Goal: Task Accomplishment & Management: Manage account settings

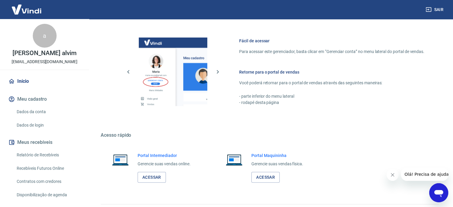
scroll to position [325, 0]
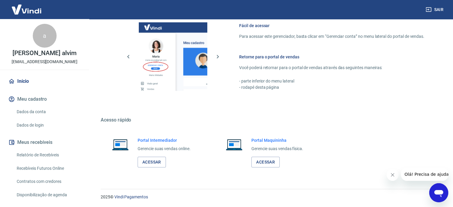
click at [160, 156] on div "Portal Intermediador Gerencie suas vendas online. Acessar" at bounding box center [164, 152] width 53 height 30
click at [156, 160] on link "Acessar" at bounding box center [152, 162] width 28 height 11
click at [434, 5] on button "Sair" at bounding box center [435, 9] width 21 height 11
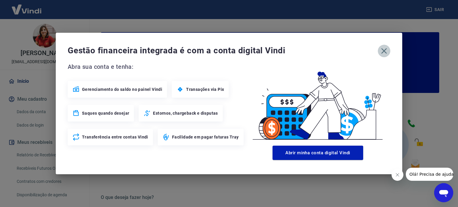
click at [381, 54] on icon "button" at bounding box center [384, 51] width 10 height 10
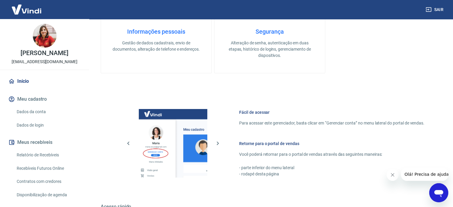
scroll to position [325, 0]
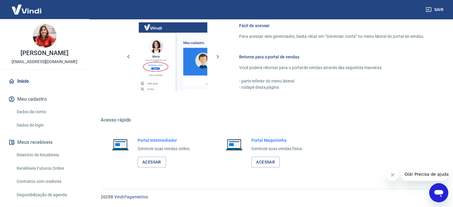
click at [150, 153] on div "Portal Intermediador Gerencie suas vendas online. Acessar" at bounding box center [164, 152] width 53 height 30
click at [149, 165] on link "Acessar" at bounding box center [152, 162] width 28 height 11
